Goal: Task Accomplishment & Management: Complete application form

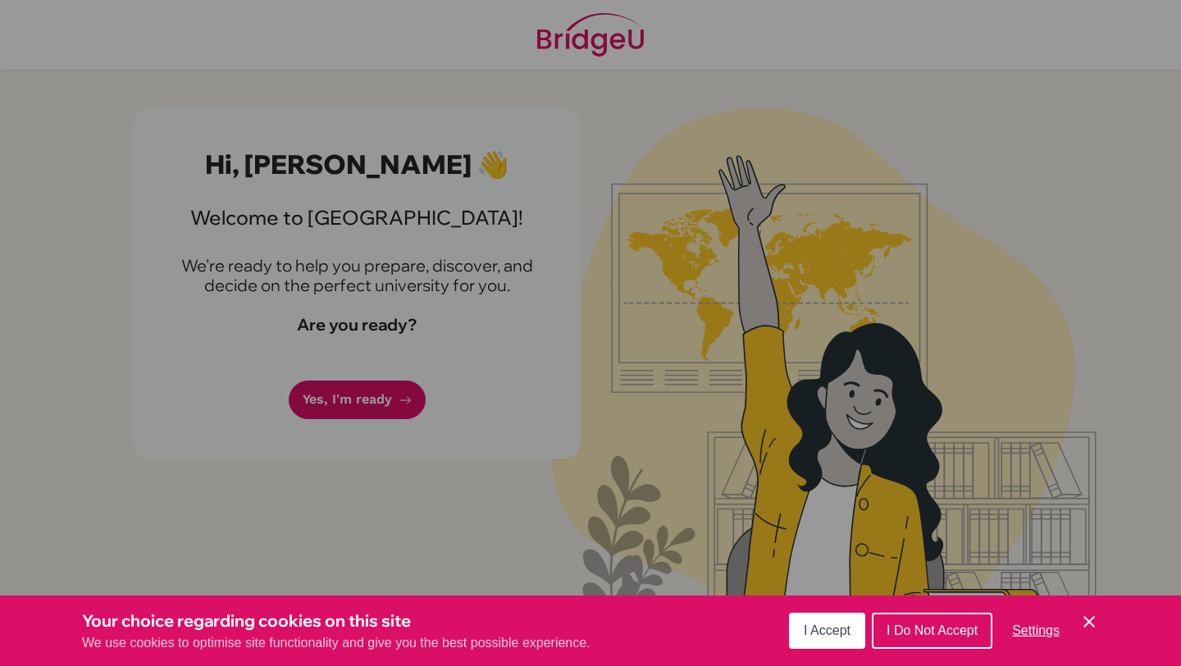
click at [829, 635] on span "I Accept" at bounding box center [827, 630] width 47 height 14
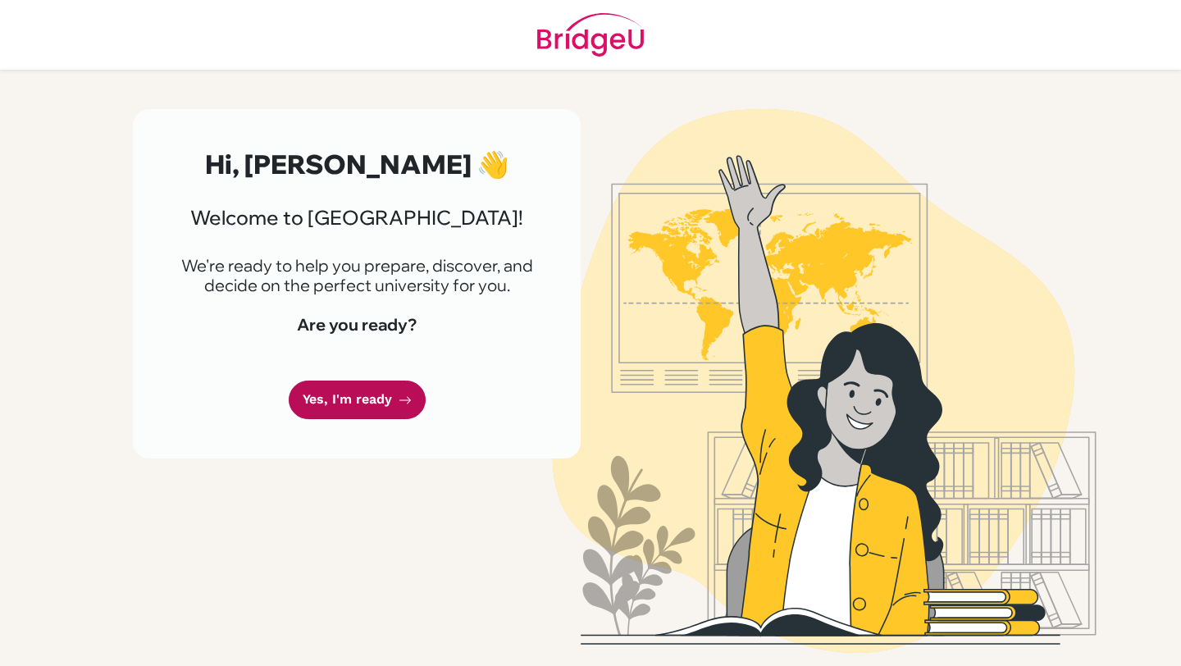
click at [355, 390] on link "Yes, I'm ready" at bounding box center [357, 400] width 137 height 39
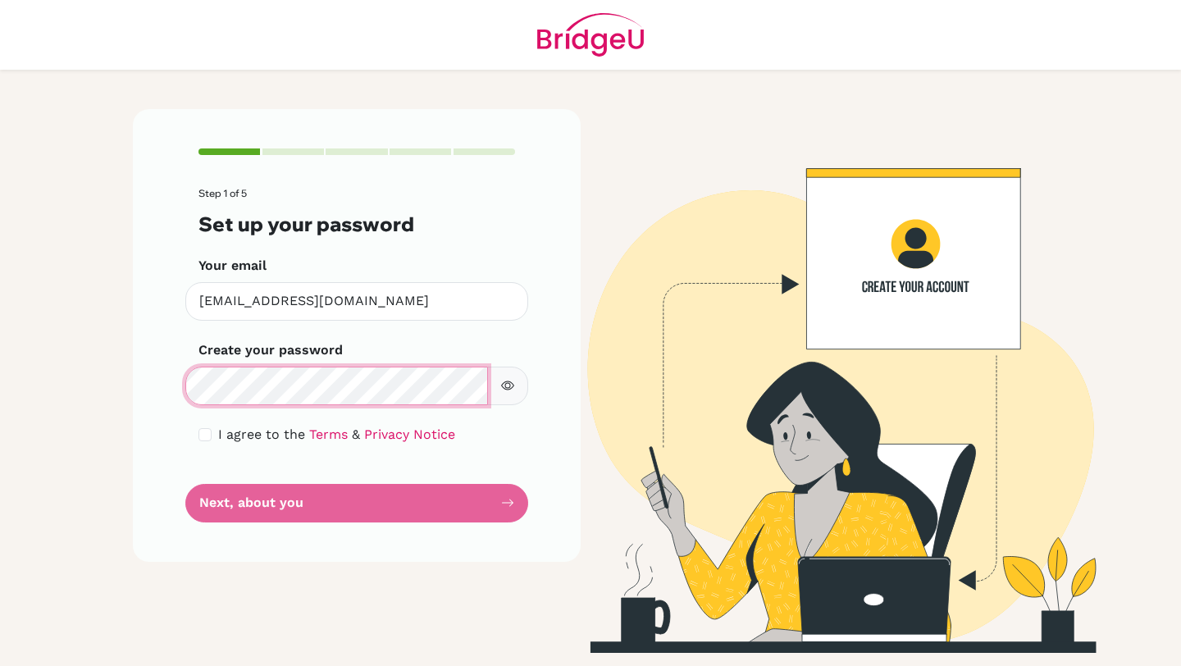
click at [176, 377] on div "Step 1 of 5 Set up your password Your email m_tesoriero@cds.ed.cr Invalid email…" at bounding box center [357, 335] width 448 height 452
click at [514, 390] on icon "button" at bounding box center [507, 385] width 13 height 13
click at [502, 386] on icon "button" at bounding box center [506, 386] width 11 height 11
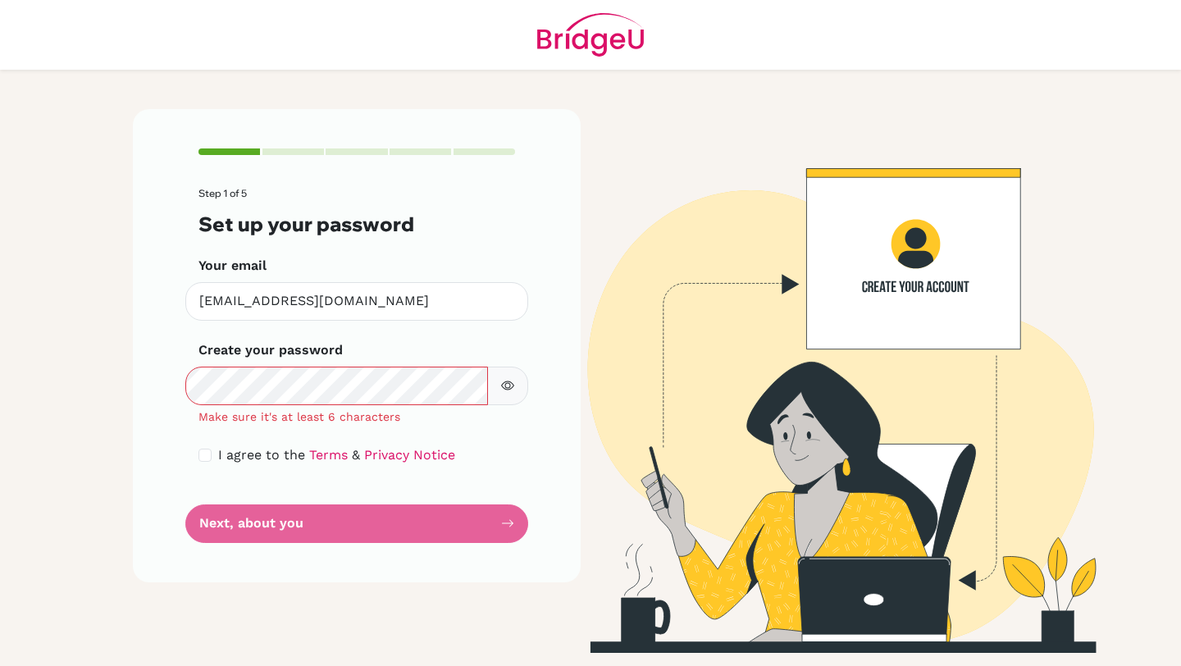
click at [508, 389] on icon "button" at bounding box center [507, 385] width 13 height 13
click at [372, 363] on div "Create your password Make sure it's at least 6 characters" at bounding box center [357, 382] width 317 height 85
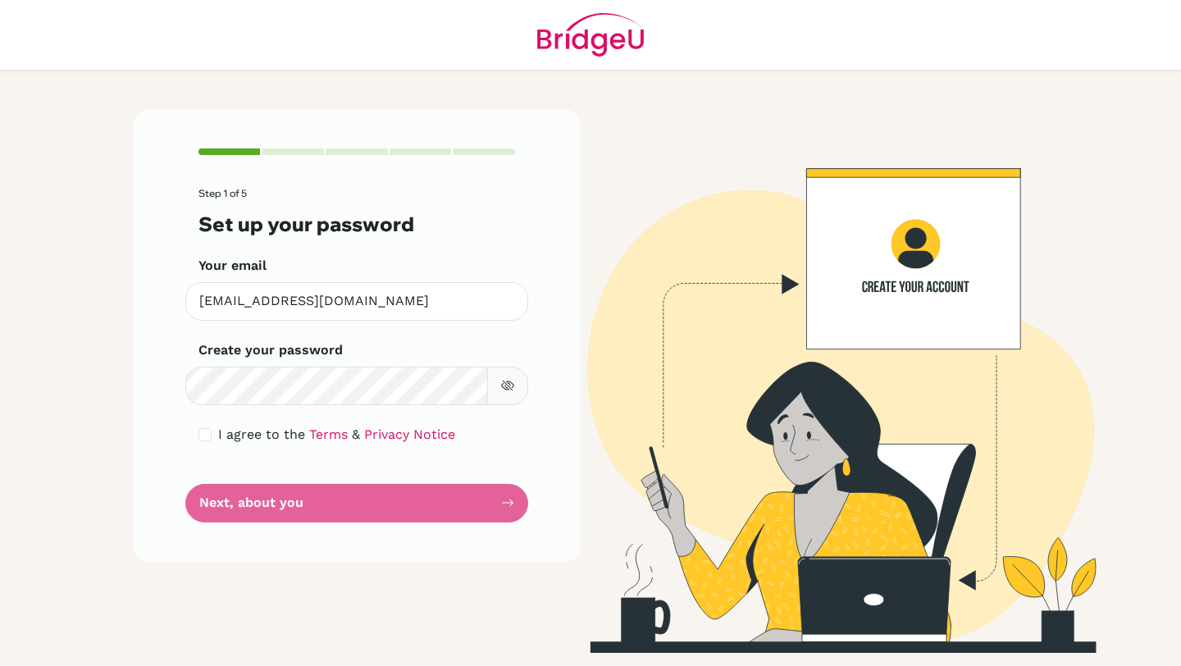
click at [212, 436] on div "I agree to the Terms & Privacy Notice" at bounding box center [357, 435] width 317 height 20
click at [205, 434] on input "checkbox" at bounding box center [205, 434] width 13 height 13
checkbox input "true"
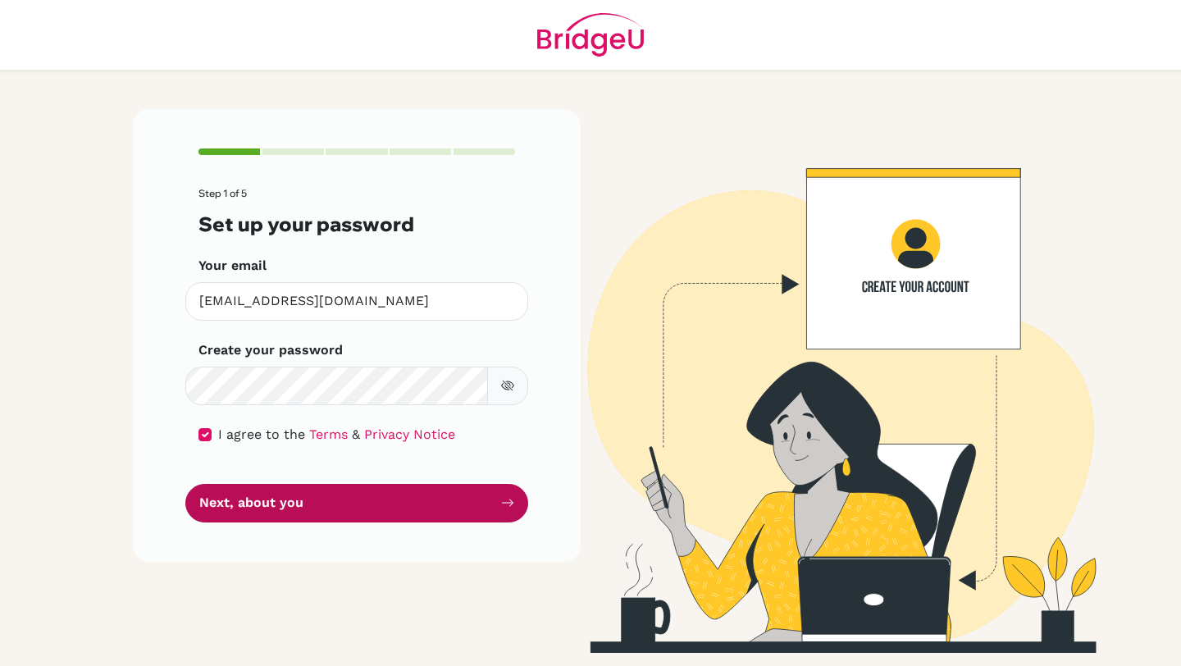
click at [262, 505] on button "Next, about you" at bounding box center [356, 503] width 343 height 39
